Goal: Register for event/course

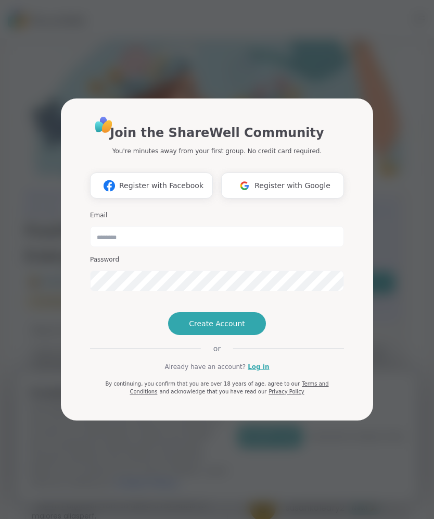
type input "**********"
click at [239, 328] on span "Create Account" at bounding box center [217, 323] width 56 height 10
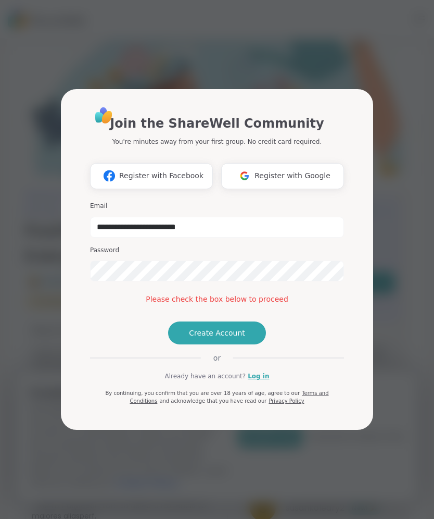
click at [235, 338] on span "Create Account" at bounding box center [217, 332] width 56 height 10
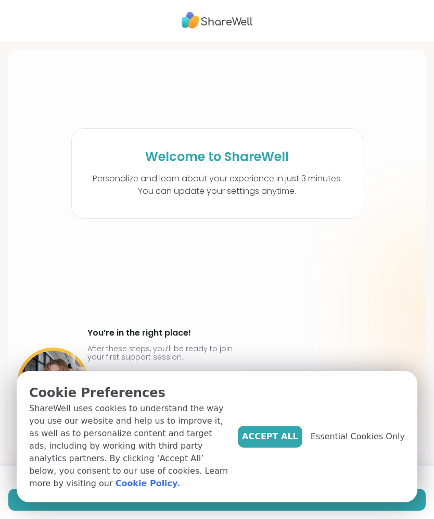
click at [293, 443] on span "Accept All" at bounding box center [270, 436] width 56 height 12
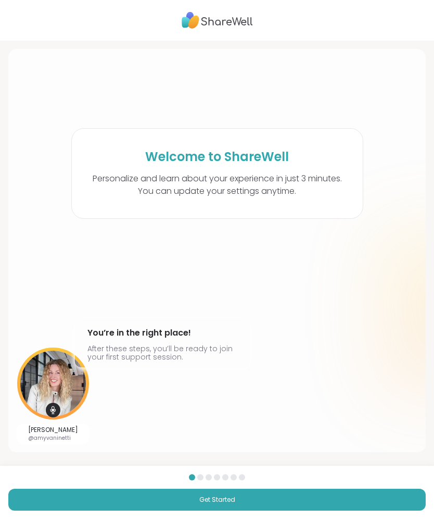
click at [243, 500] on button "Get Started" at bounding box center [217, 499] width 418 height 22
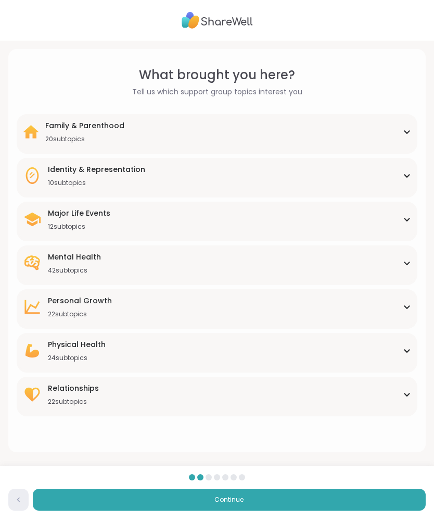
click at [400, 270] on div "Mental Health 42 subtopics" at bounding box center [217, 262] width 388 height 23
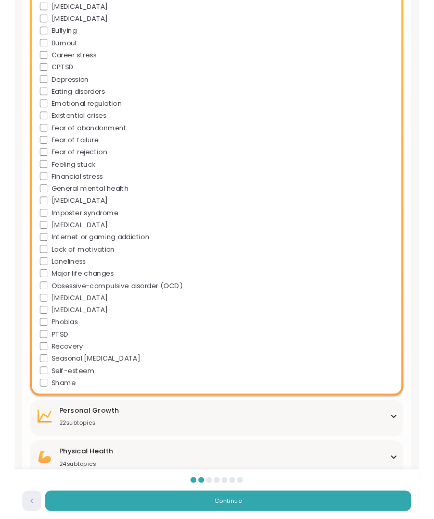
scroll to position [381, 0]
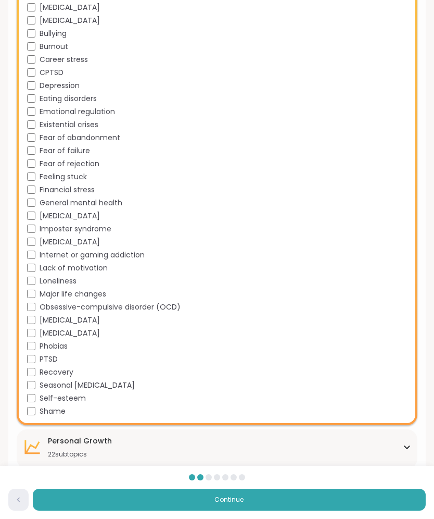
click at [251, 501] on button "Continue" at bounding box center [229, 499] width 393 height 22
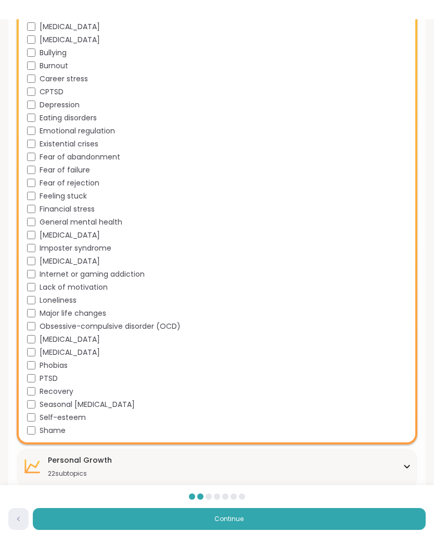
scroll to position [0, 0]
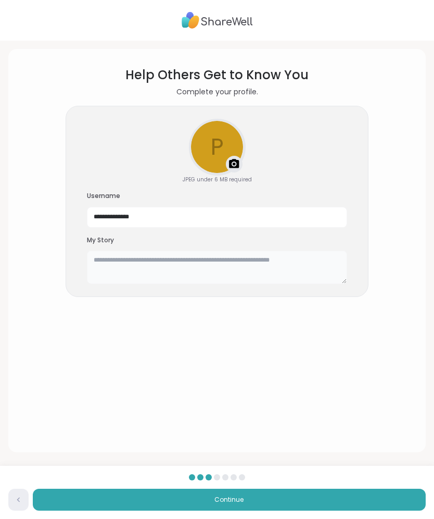
click at [105, 259] on textarea at bounding box center [217, 266] width 260 height 33
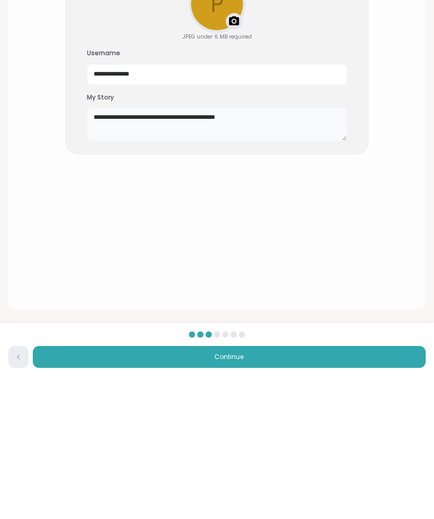
type textarea "**********"
click at [258, 488] on button "Continue" at bounding box center [229, 499] width 393 height 22
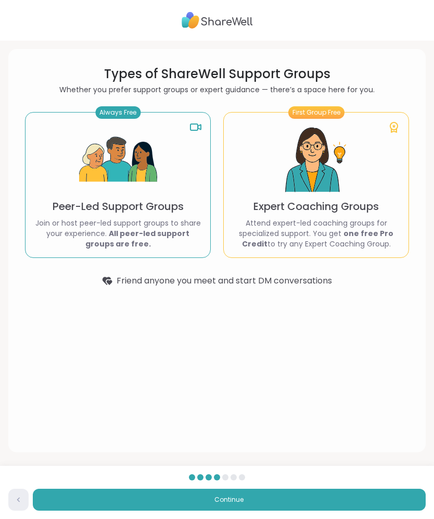
click at [127, 232] on b "All peer-led support groups are free." at bounding box center [137, 238] width 105 height 21
click at [286, 503] on button "Continue" at bounding box center [229, 499] width 393 height 22
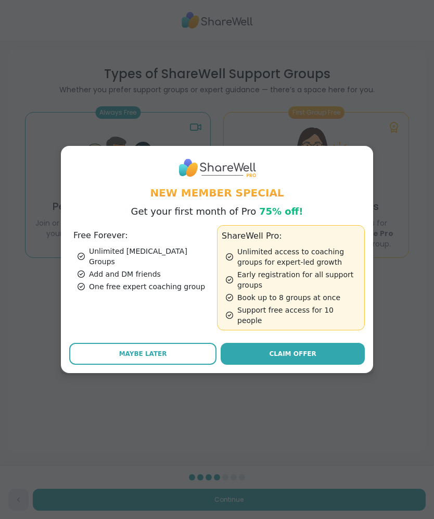
click at [150, 350] on span "Maybe Later" at bounding box center [143, 353] width 48 height 9
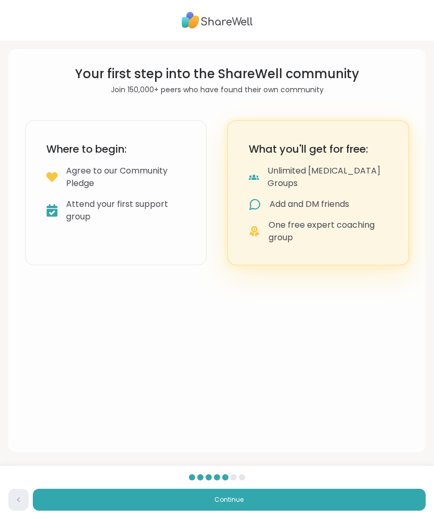
click at [264, 501] on button "Continue" at bounding box center [229, 499] width 393 height 22
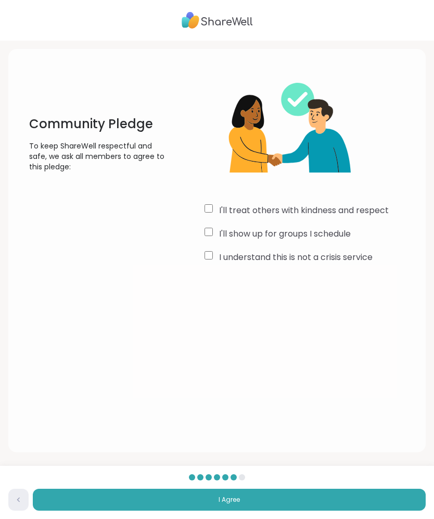
click at [279, 503] on button "I Agree" at bounding box center [229, 499] width 393 height 22
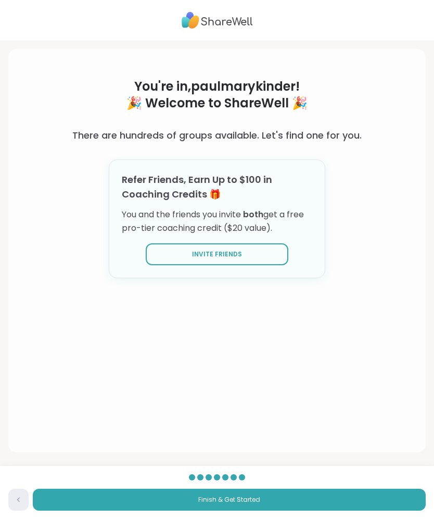
click at [230, 256] on span "Invite Friends" at bounding box center [217, 253] width 50 height 9
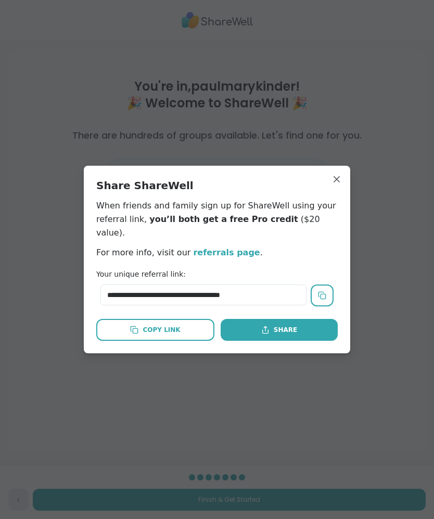
click at [270, 328] on button "Share" at bounding box center [279, 330] width 117 height 22
click at [181, 323] on button "Copy Link" at bounding box center [155, 330] width 118 height 22
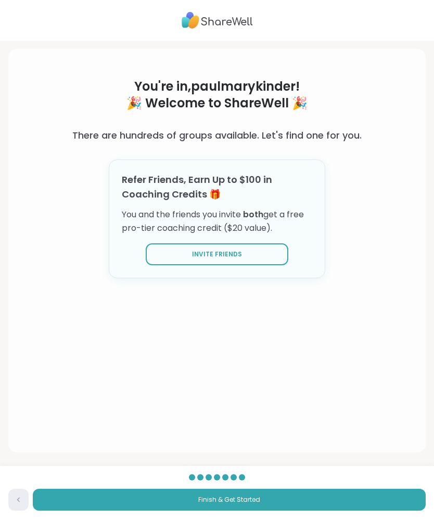
click at [283, 501] on button "Finish & Get Started" at bounding box center [229, 499] width 393 height 22
click at [242, 505] on button "Finish & Get Started" at bounding box center [229, 499] width 393 height 22
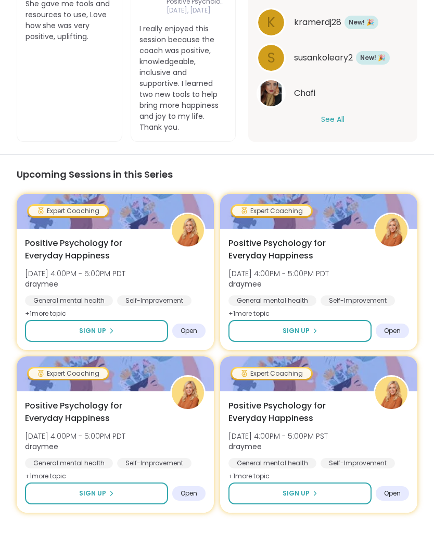
scroll to position [1139, 0]
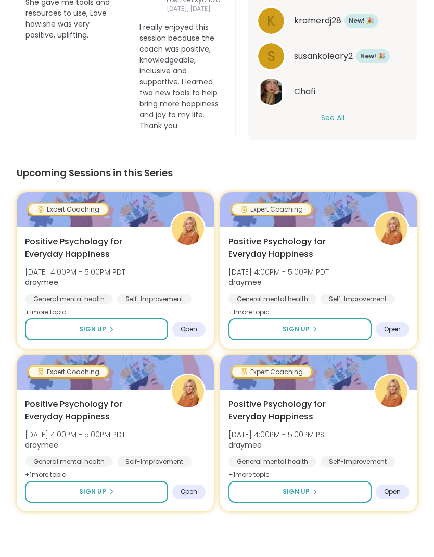
click at [118, 333] on button "Sign Up" at bounding box center [96, 329] width 143 height 22
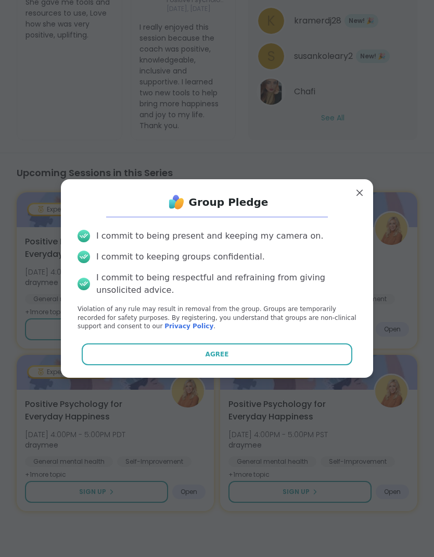
click at [232, 358] on button "Agree" at bounding box center [217, 354] width 271 height 22
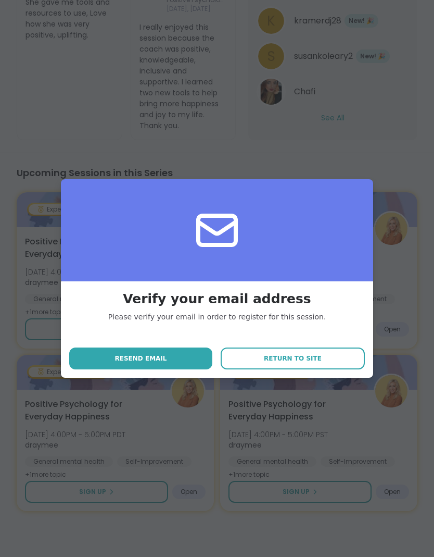
click at [270, 359] on span "Return to site" at bounding box center [293, 357] width 58 height 9
